Goal: Task Accomplishment & Management: Use online tool/utility

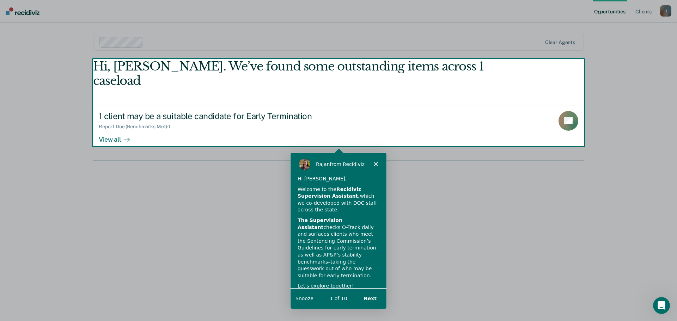
click at [115, 125] on div "Product tour overlay" at bounding box center [338, 160] width 677 height 321
click at [557, 106] on div "Product tour overlay" at bounding box center [338, 160] width 677 height 321
click at [453, 239] on div "Product tour overlay" at bounding box center [338, 160] width 677 height 321
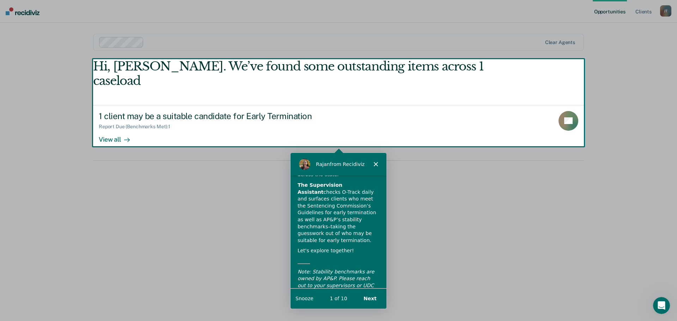
scroll to position [49, 0]
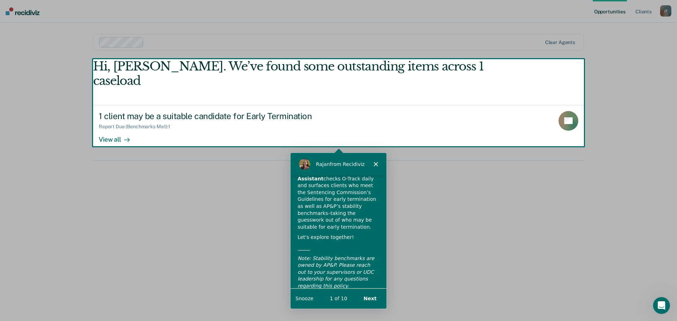
click at [371, 296] on button "Next" at bounding box center [369, 298] width 27 height 14
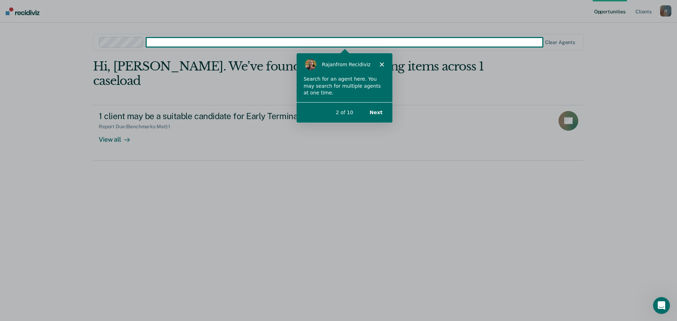
scroll to position [0, 0]
click at [378, 112] on button "Next" at bounding box center [375, 112] width 27 height 14
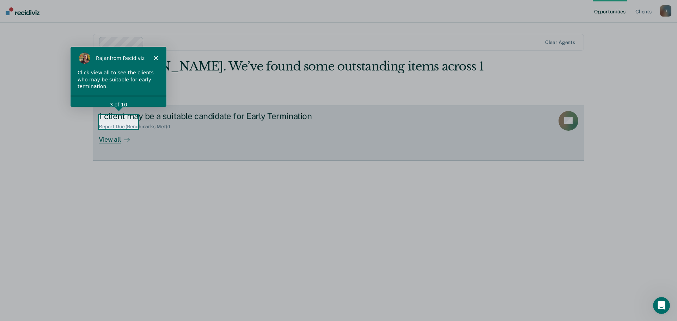
click at [122, 135] on div at bounding box center [125, 139] width 8 height 8
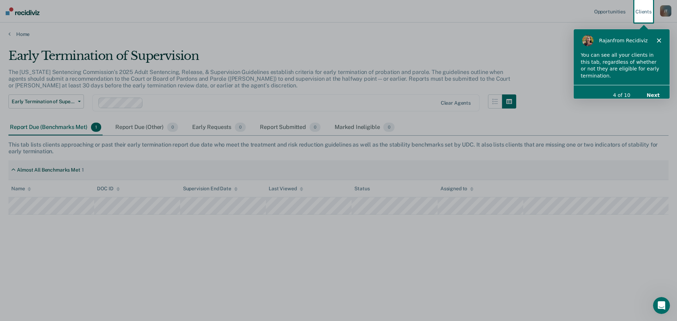
click at [653, 87] on button "Next" at bounding box center [652, 94] width 27 height 14
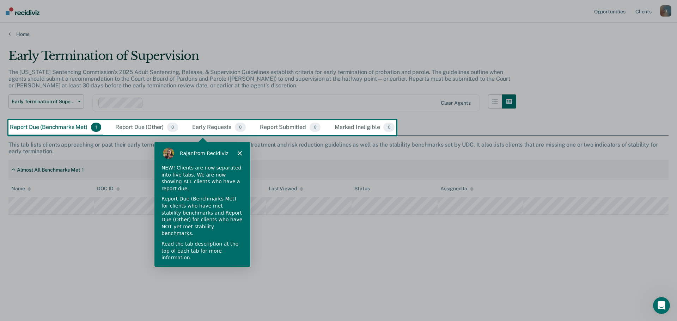
click at [235, 270] on button "Next" at bounding box center [233, 277] width 27 height 14
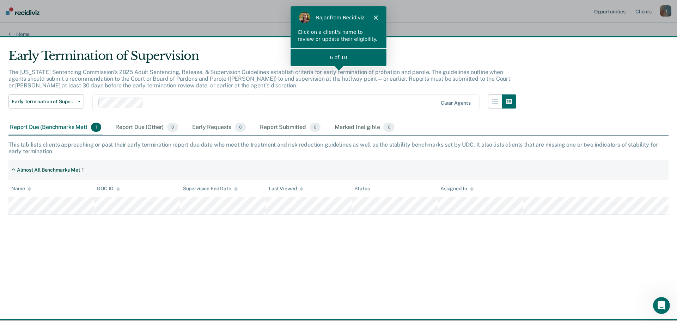
click at [373, 14] on div "[PERSON_NAME] from Recidiviz" at bounding box center [338, 17] width 96 height 23
click at [374, 18] on polygon "Close" at bounding box center [375, 17] width 4 height 4
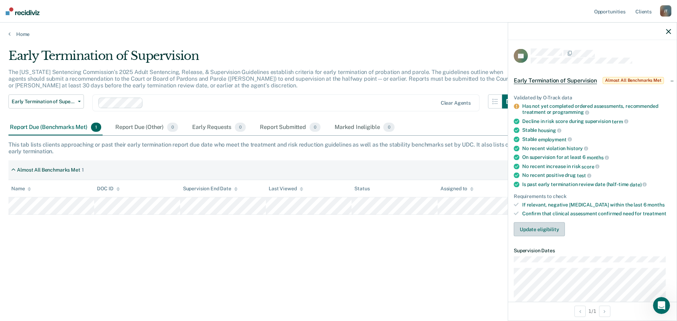
click at [557, 227] on button "Update eligibility" at bounding box center [538, 229] width 51 height 14
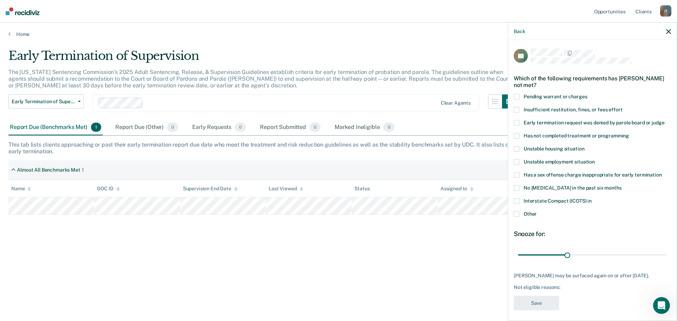
click at [517, 134] on span at bounding box center [516, 136] width 6 height 6
drag, startPoint x: 566, startPoint y: 257, endPoint x: 612, endPoint y: 257, distance: 45.8
type input "60"
click at [612, 257] on input "range" at bounding box center [592, 255] width 149 height 12
click at [545, 305] on button "Save" at bounding box center [535, 303] width 45 height 14
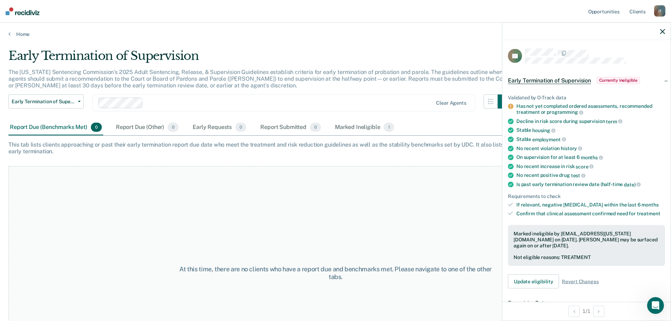
click at [663, 31] on icon "button" at bounding box center [662, 31] width 5 height 5
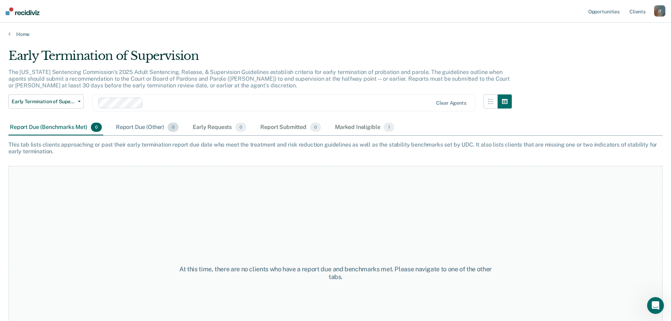
click at [149, 125] on div "Report Due (Other) 0" at bounding box center [148, 128] width 66 height 16
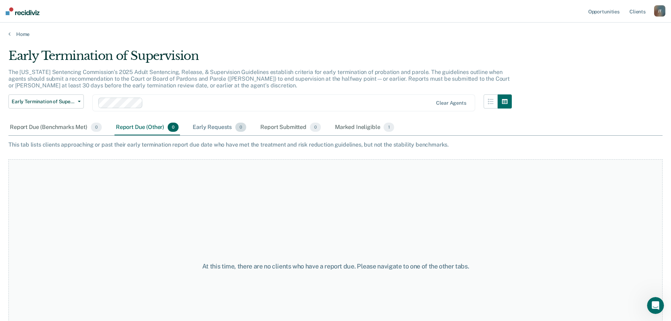
click at [212, 128] on div "Early Requests 0" at bounding box center [219, 128] width 56 height 16
click at [637, 7] on link "Client s" at bounding box center [637, 11] width 19 height 23
